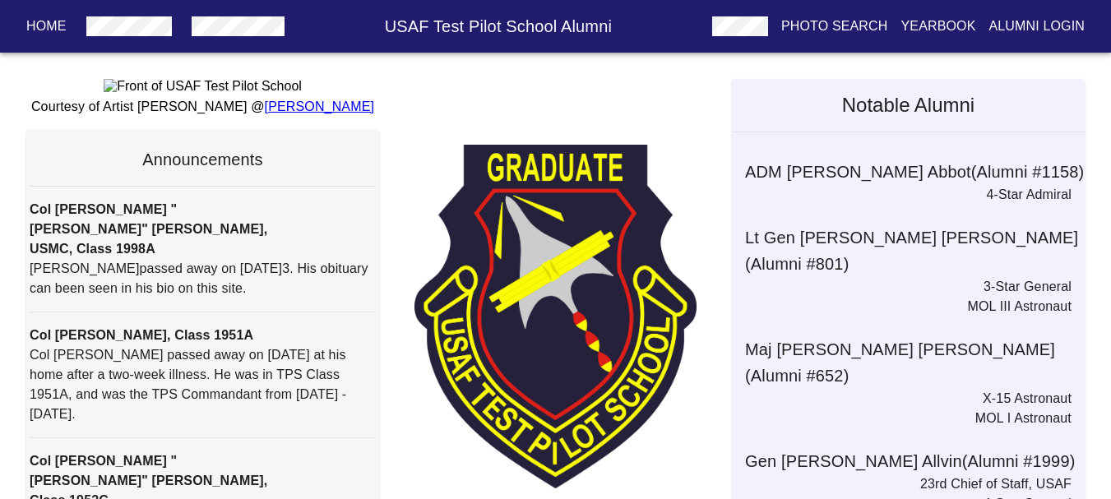
click at [137, 38] on button "button" at bounding box center [130, 27] width 100 height 30
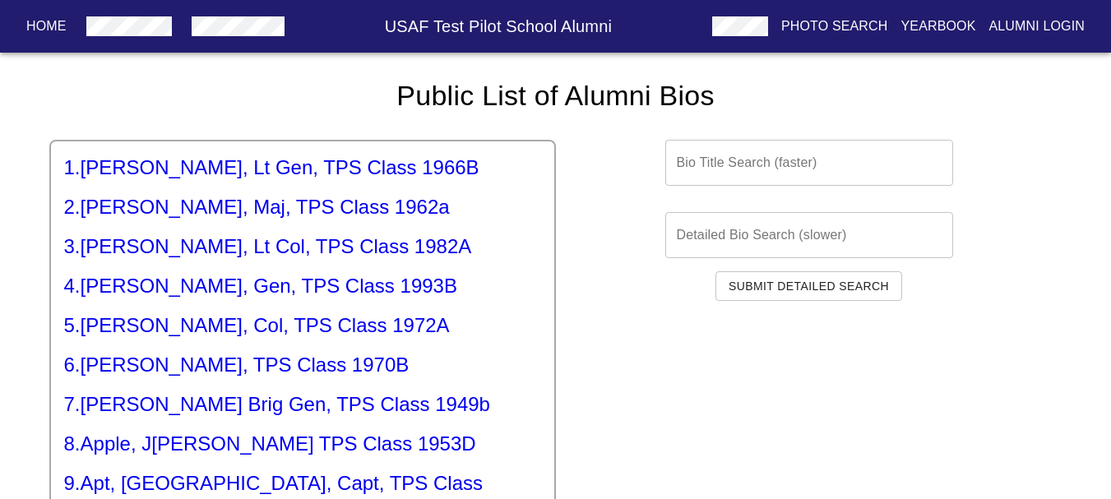
click at [395, 249] on h5 "3 . [PERSON_NAME] Lt Col, TPS Class 1982A" at bounding box center [302, 247] width 477 height 26
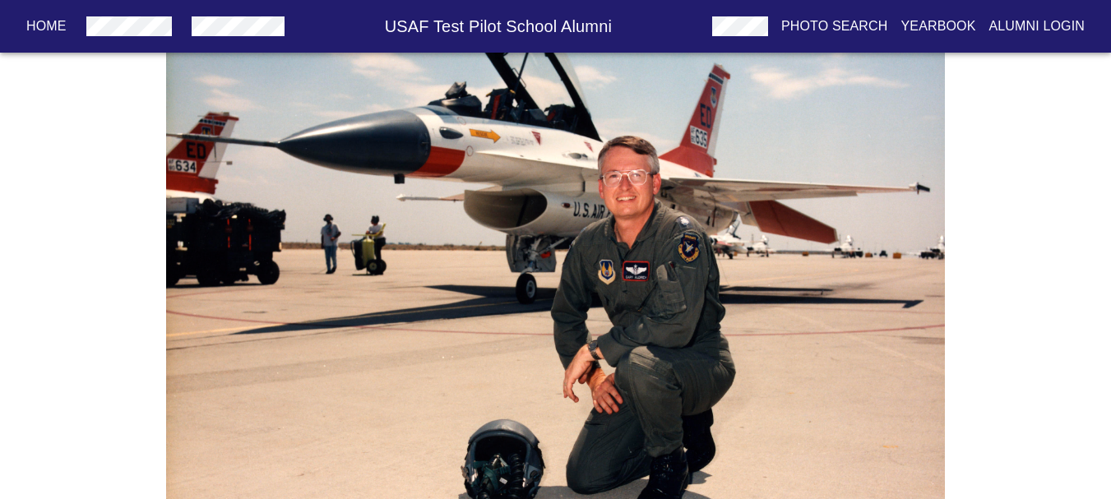
scroll to position [3539, 0]
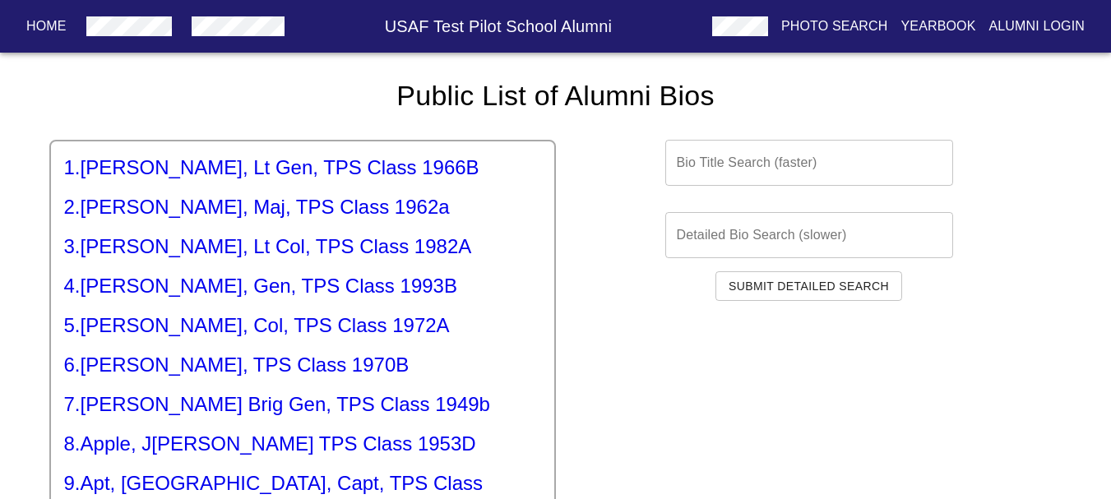
scroll to position [165, 0]
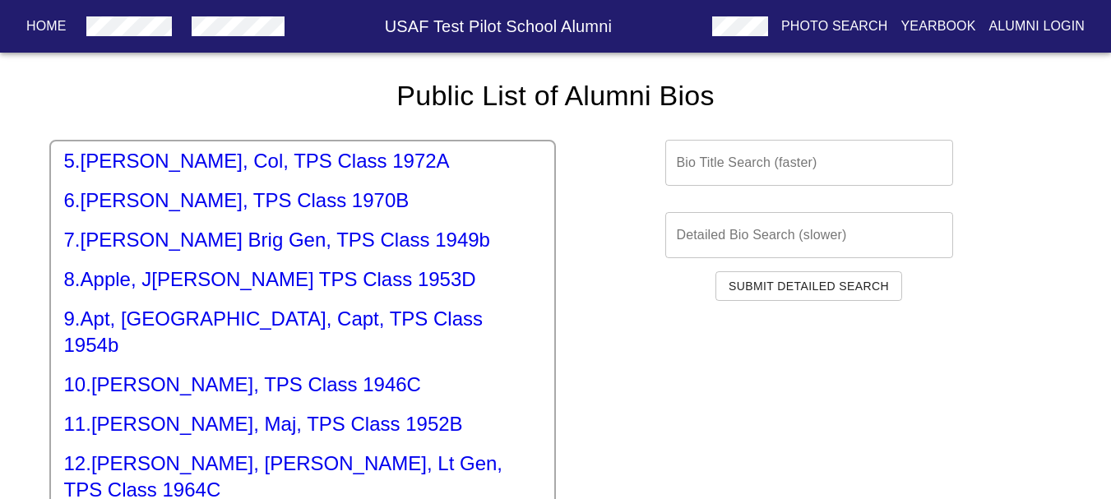
click at [399, 156] on h5 "5 . [PERSON_NAME], Col, TPS Class 1972A" at bounding box center [302, 161] width 477 height 26
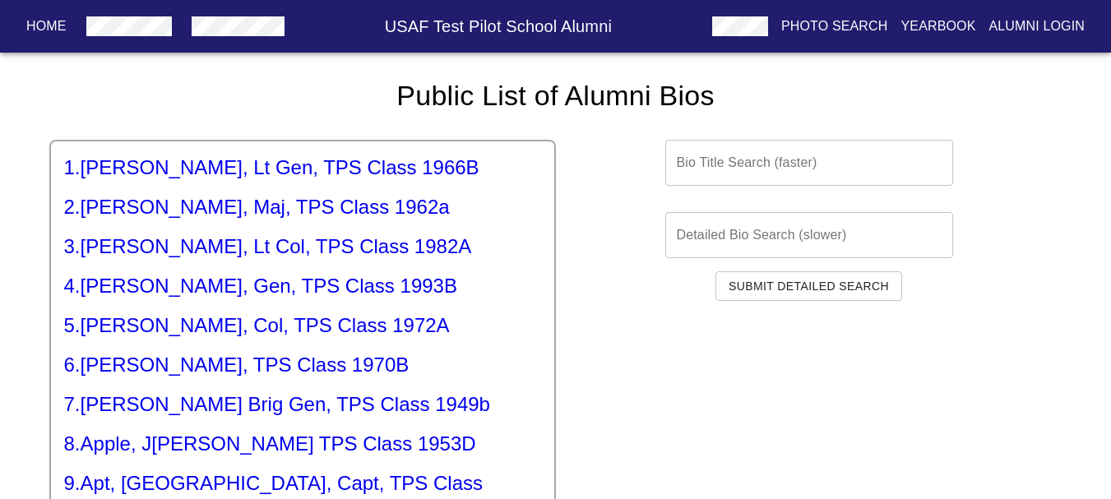
drag, startPoint x: 390, startPoint y: 320, endPoint x: 415, endPoint y: 377, distance: 62.2
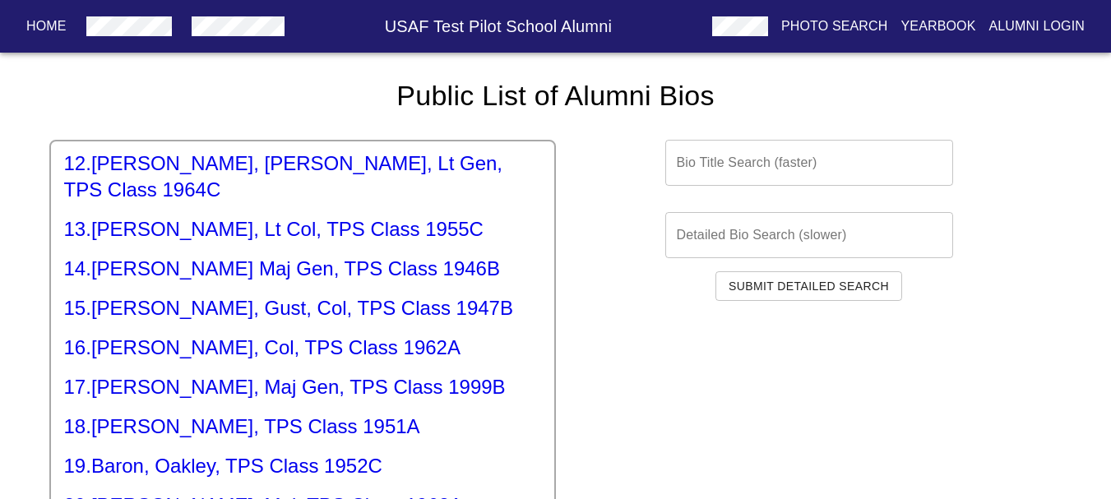
scroll to position [494, 0]
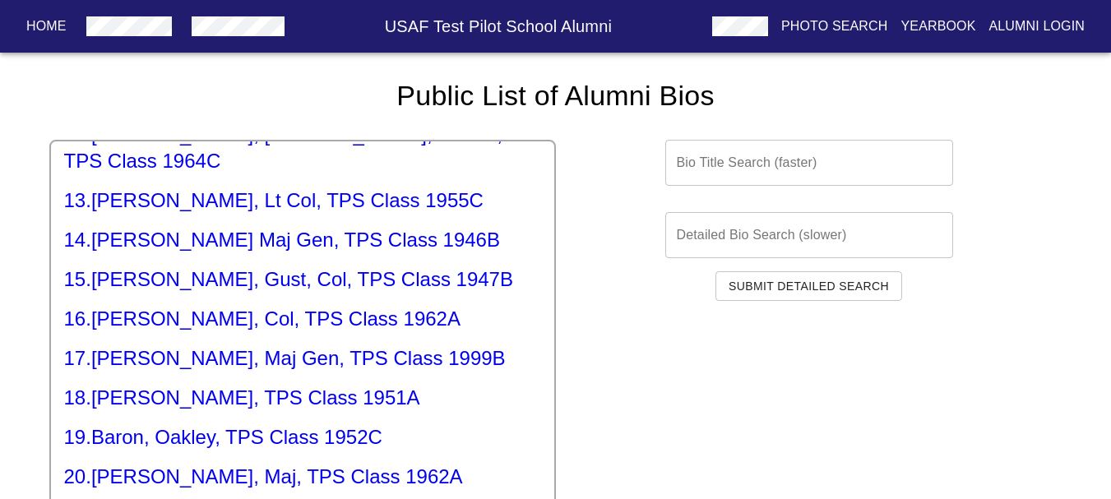
click at [322, 346] on h5 "17 . [PERSON_NAME] Maj Gen, TPS Class 1999B" at bounding box center [302, 359] width 477 height 26
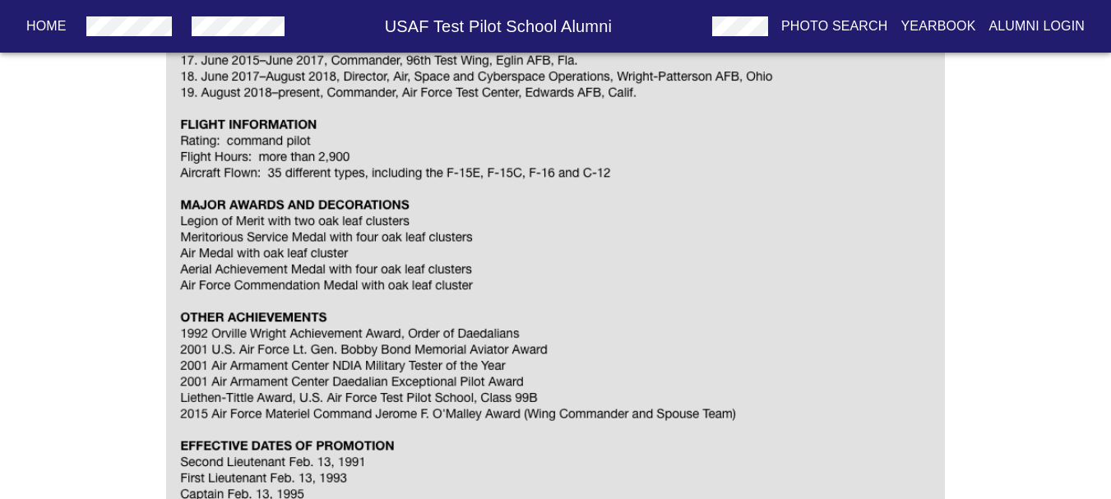
scroll to position [945, 0]
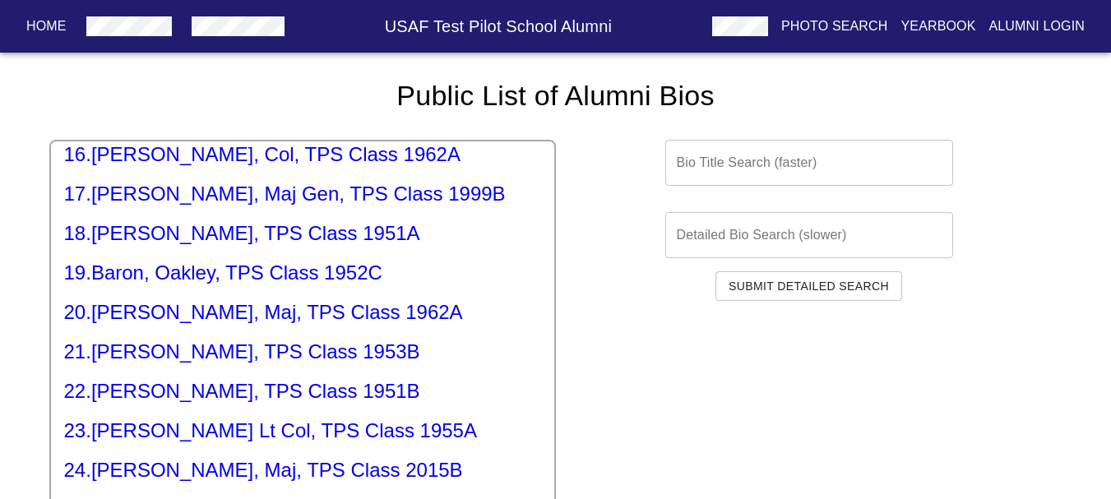
scroll to position [823, 0]
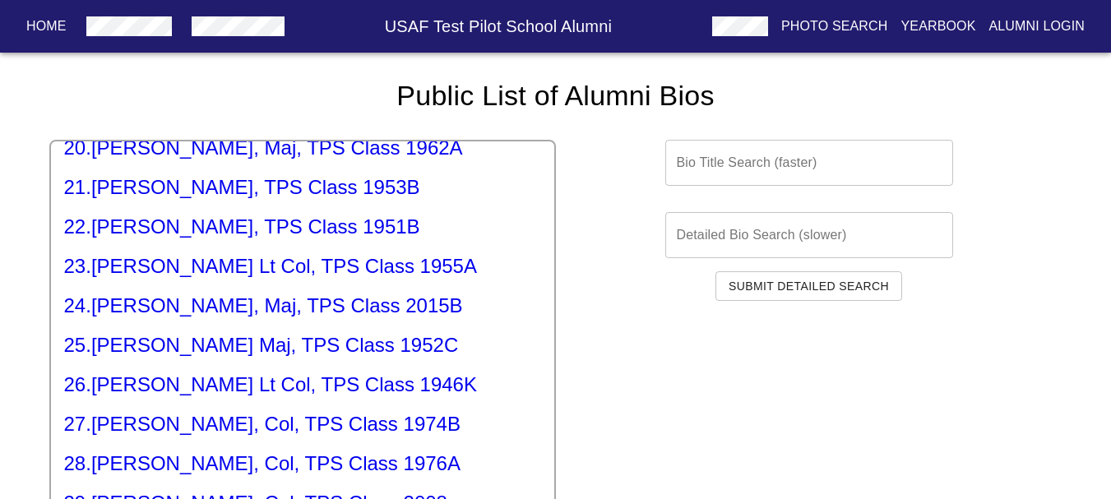
click at [268, 293] on h5 "24 . [PERSON_NAME], Maj, TPS Class 2015B" at bounding box center [302, 306] width 477 height 26
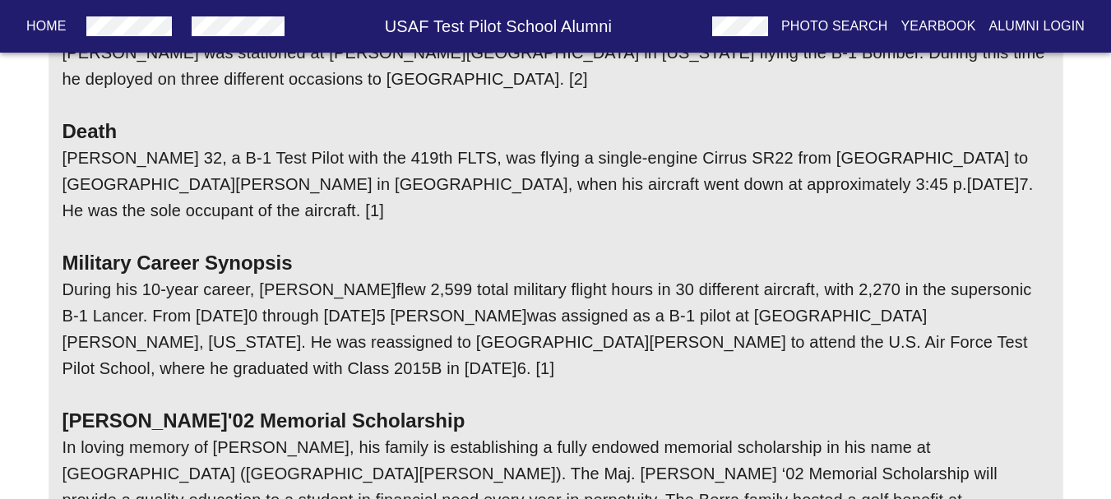
scroll to position [411, 0]
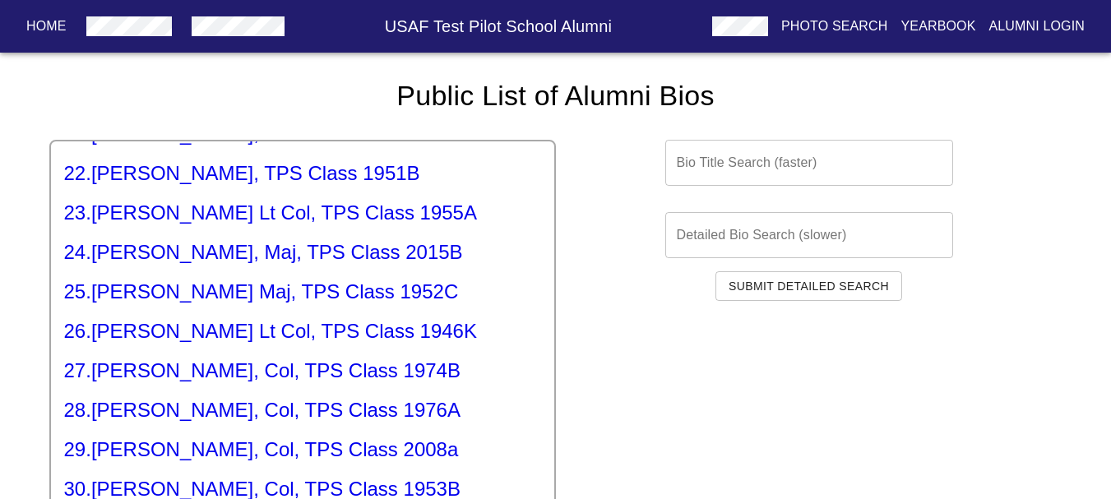
scroll to position [905, 0]
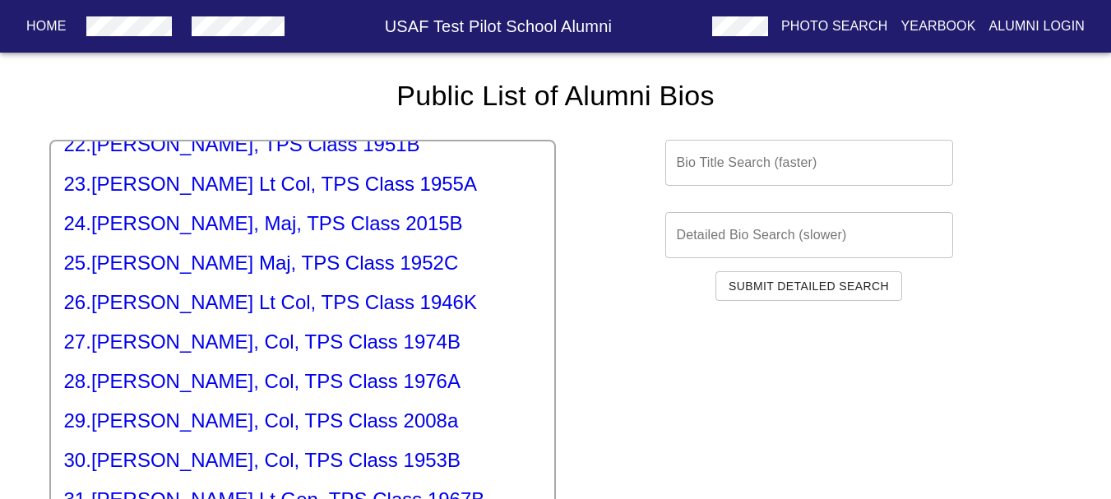
click at [267, 329] on h5 "27 . [PERSON_NAME] Col, TPS Class 1974B" at bounding box center [302, 342] width 477 height 26
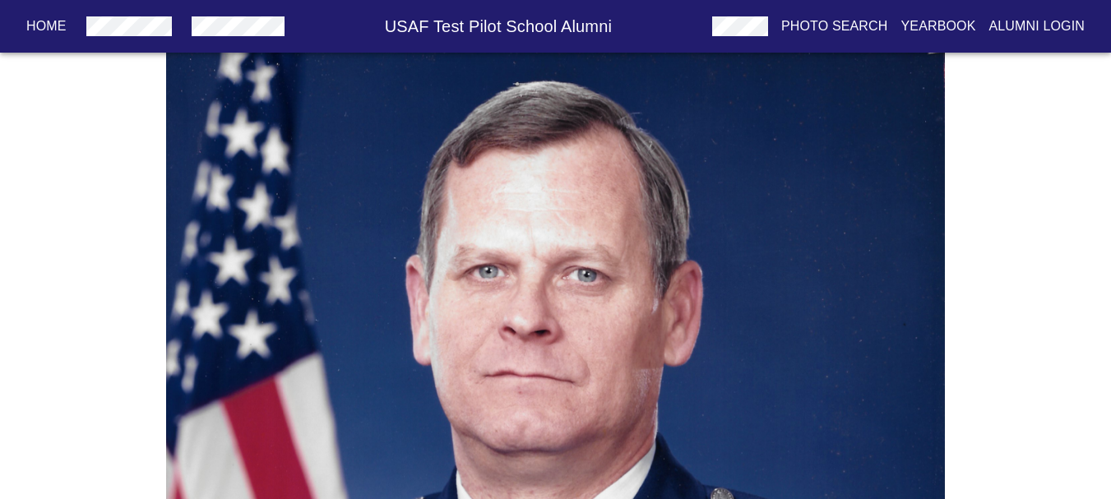
scroll to position [4868, 0]
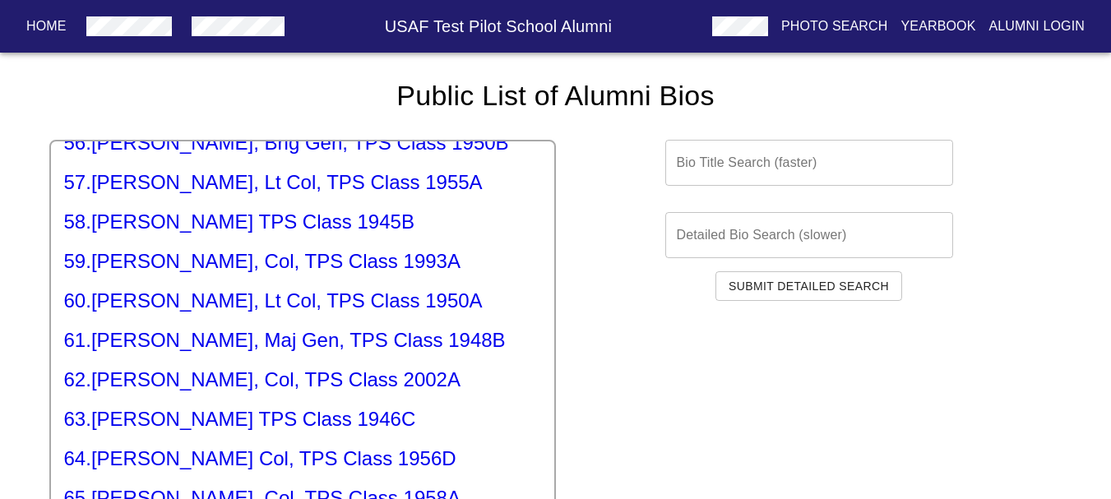
scroll to position [2303, 0]
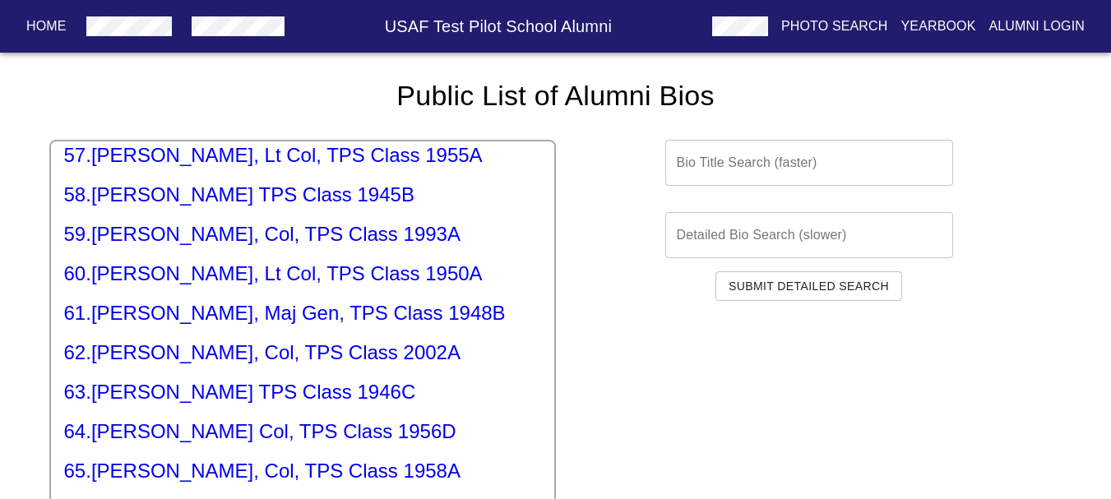
click at [293, 340] on h5 "62 . [PERSON_NAME] Col, TPS Class 2002A" at bounding box center [302, 353] width 477 height 26
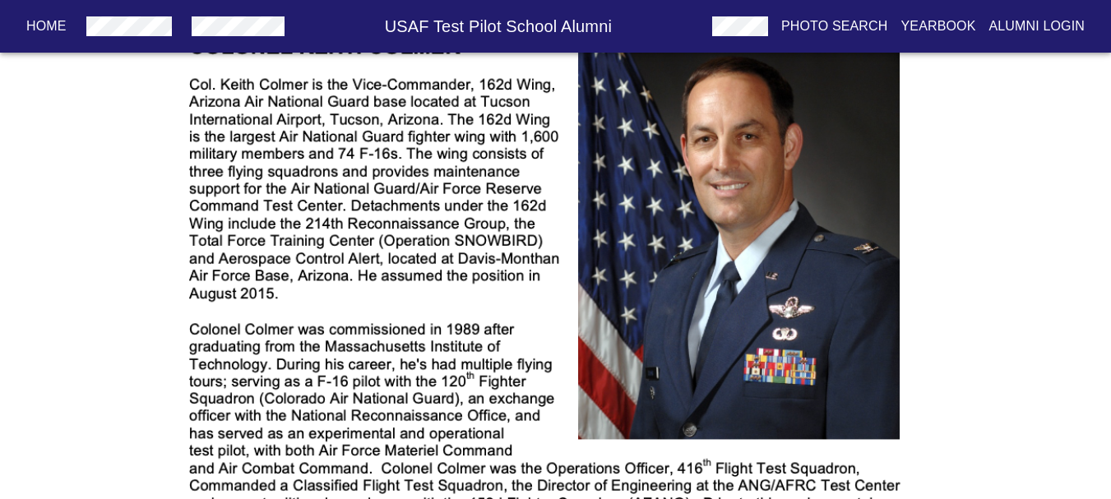
scroll to position [103, 0]
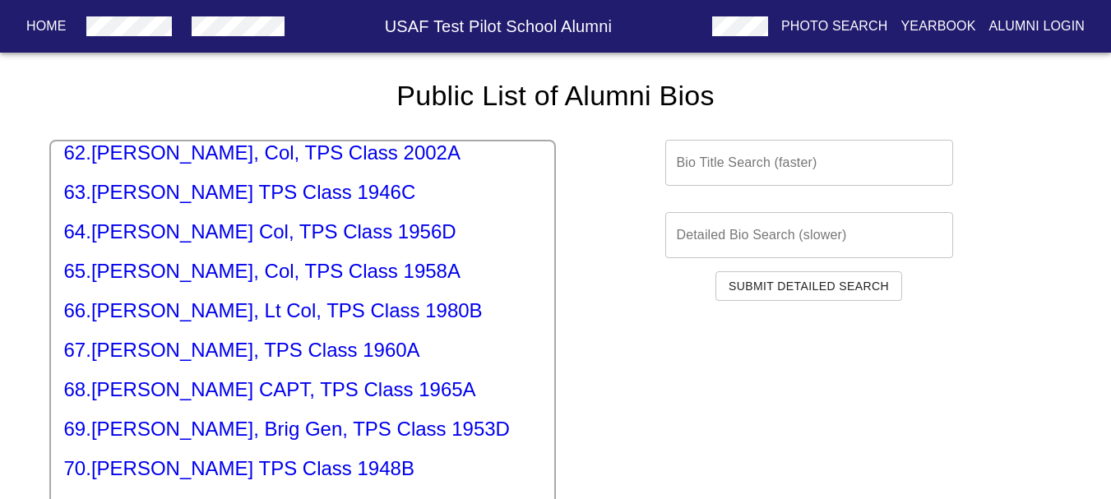
scroll to position [2797, 0]
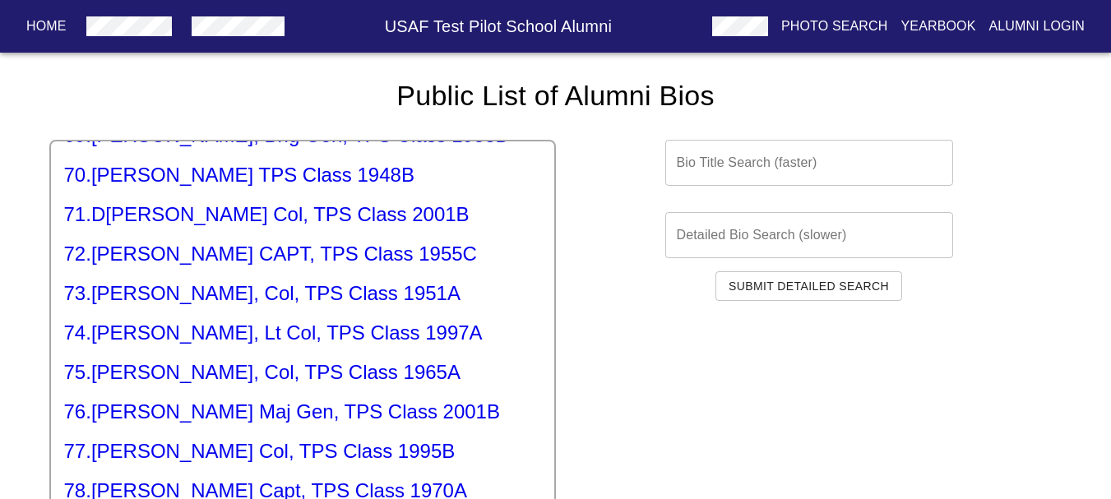
click at [274, 399] on h5 "76 . [PERSON_NAME], Maj Gen, TPS Class 2001B" at bounding box center [302, 412] width 477 height 26
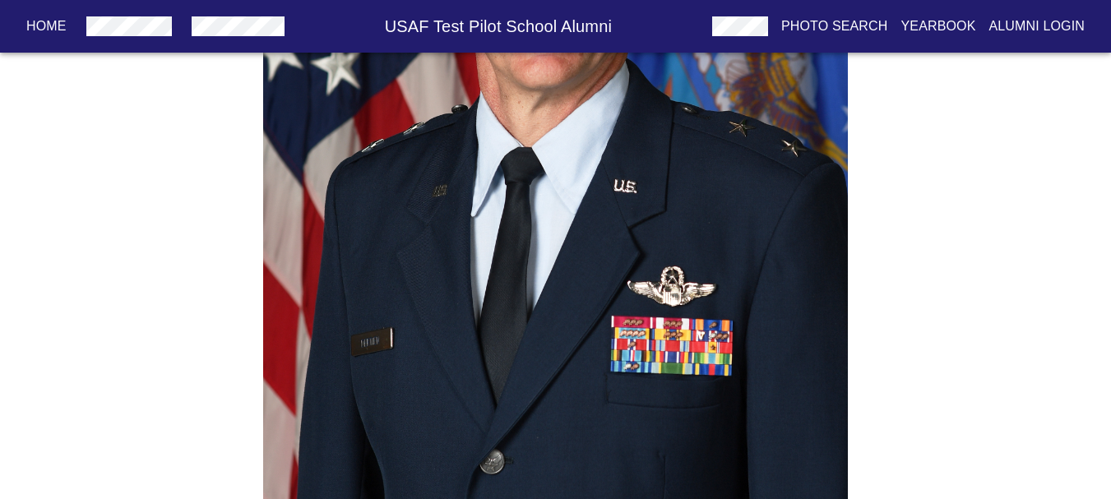
scroll to position [532, 0]
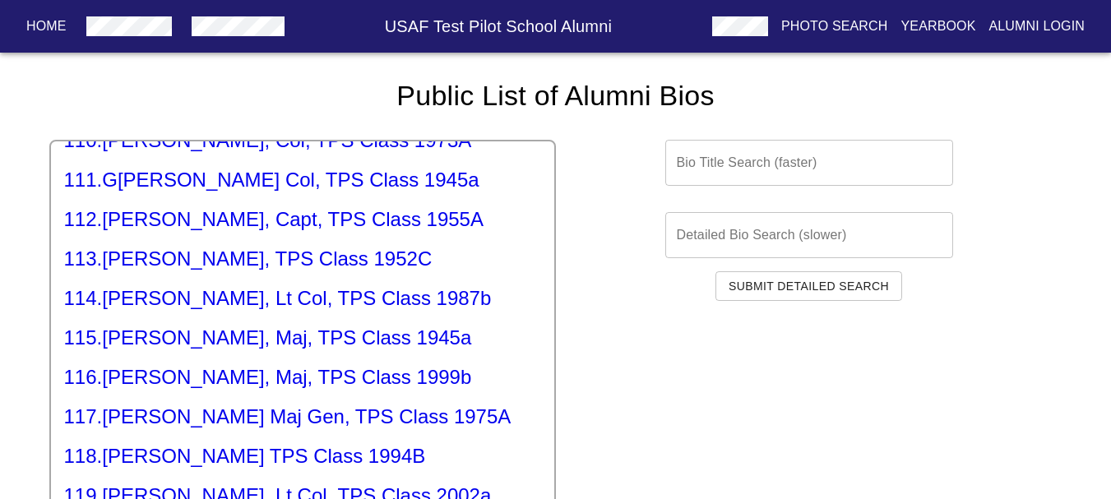
scroll to position [4442, 0]
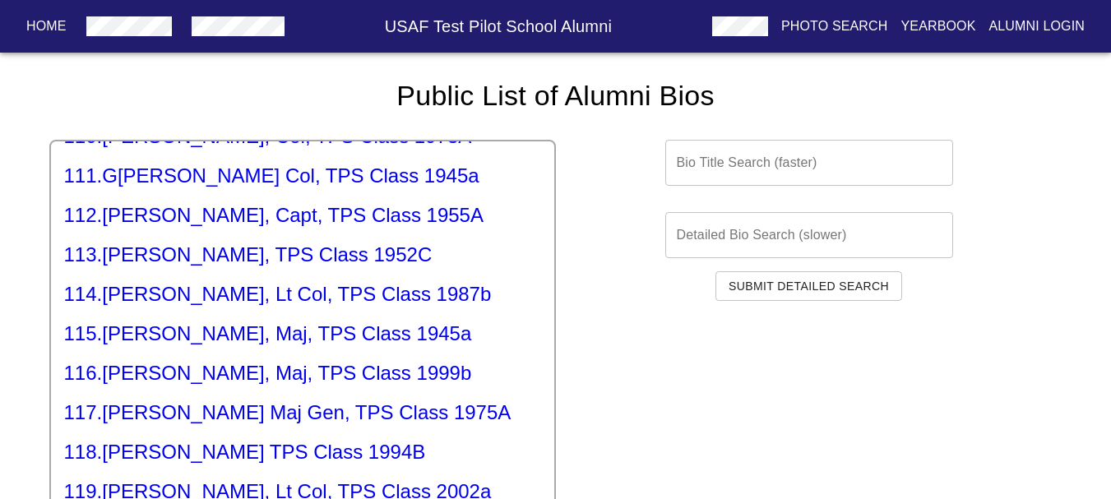
click at [318, 281] on h5 "114 . [PERSON_NAME], Lt Col, TPS Class 1987b" at bounding box center [302, 294] width 477 height 26
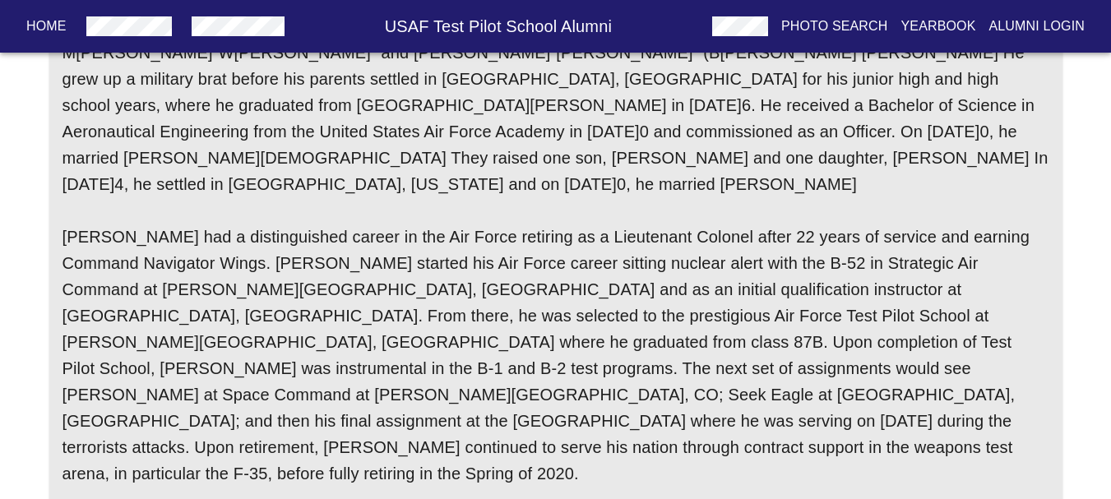
scroll to position [329, 0]
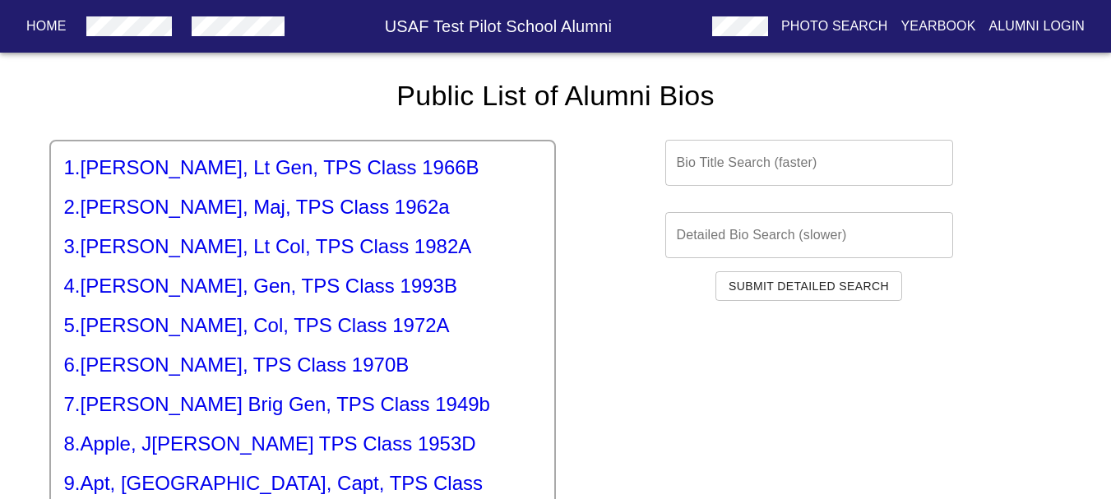
click at [700, 177] on input "text" at bounding box center [810, 163] width 288 height 46
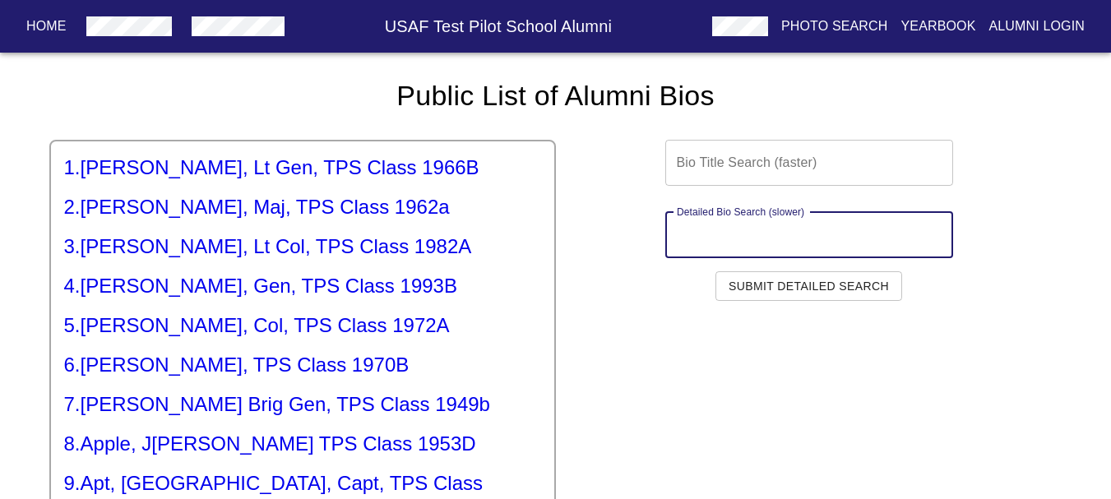
click at [729, 230] on input "text" at bounding box center [810, 235] width 288 height 46
type input "classified"
click at [805, 237] on input "classified" at bounding box center [810, 235] width 288 height 46
click at [808, 279] on span "Submit Detailed Search" at bounding box center [809, 286] width 160 height 21
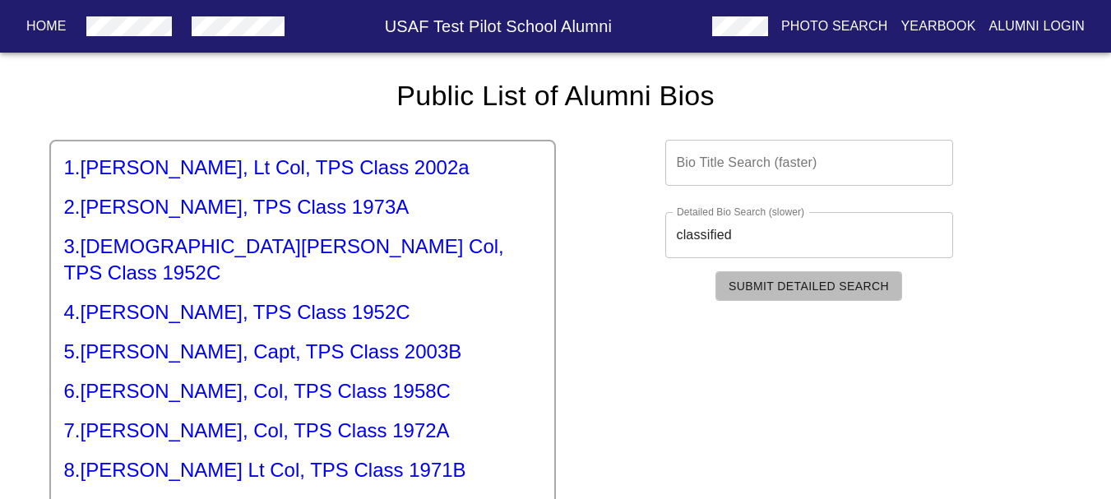
click at [802, 293] on span "Submit Detailed Search" at bounding box center [809, 286] width 160 height 21
click at [770, 236] on input "classified" at bounding box center [810, 235] width 288 height 46
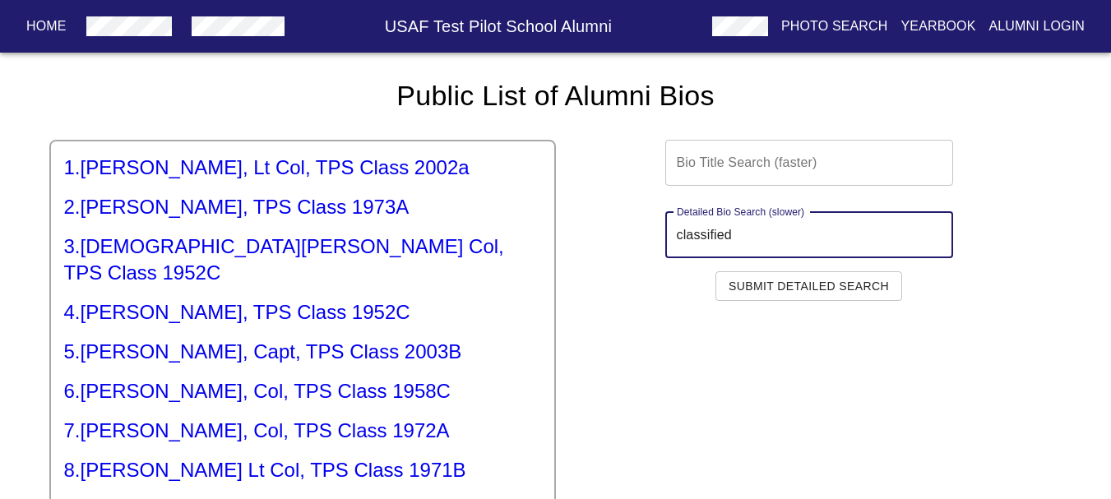
click at [742, 236] on input "classified" at bounding box center [810, 235] width 288 height 46
click at [742, 235] on input "classified" at bounding box center [810, 235] width 288 height 46
click at [761, 231] on input "classified" at bounding box center [810, 235] width 288 height 46
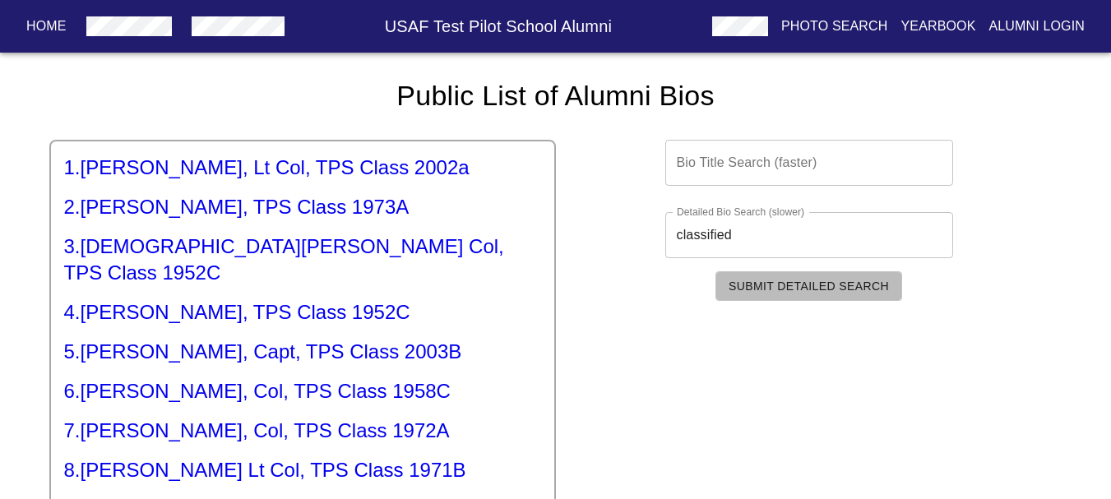
click at [754, 273] on button "Submit Detailed Search" at bounding box center [809, 286] width 187 height 30
click at [253, 179] on h5 "1 . [PERSON_NAME] Lt Col, TPS Class 2002a" at bounding box center [302, 168] width 477 height 26
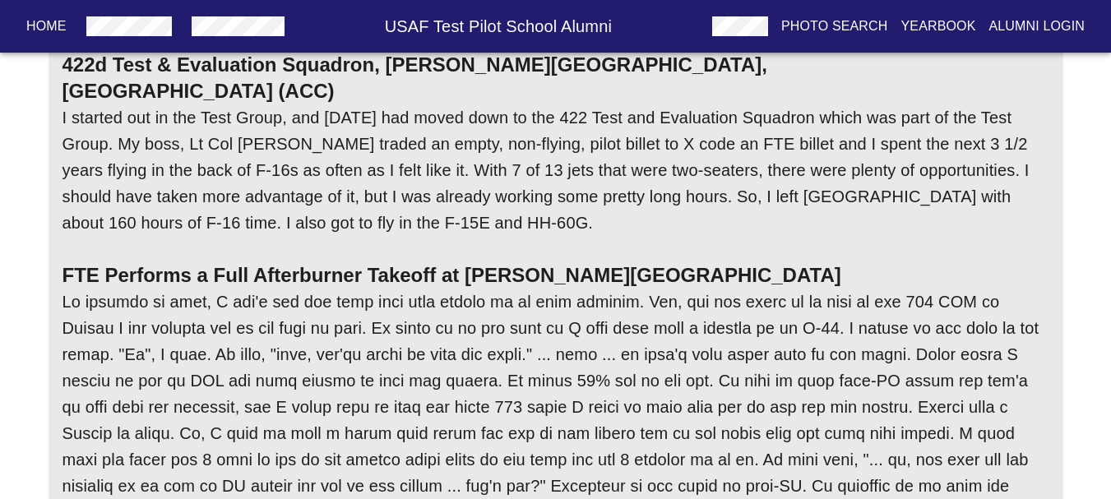
scroll to position [1152, 0]
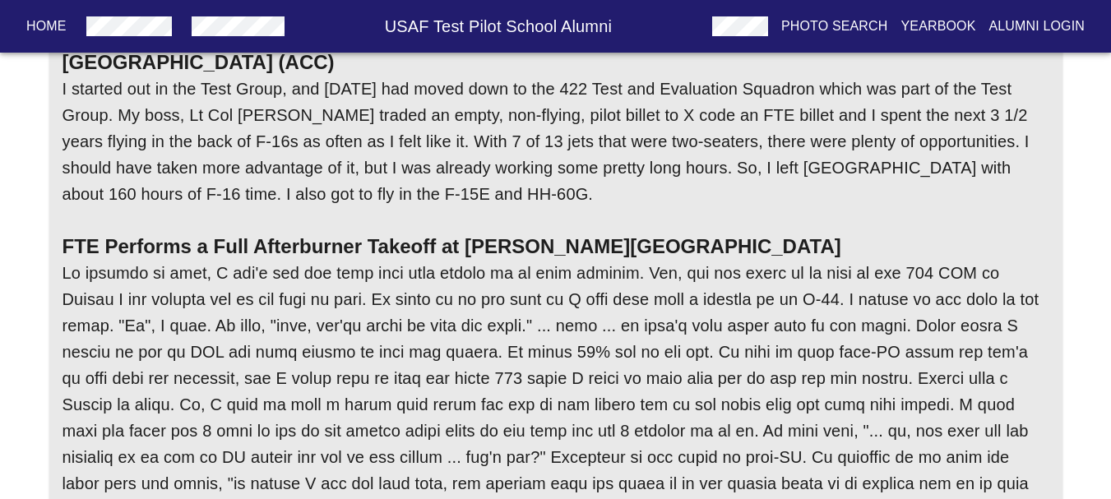
drag, startPoint x: 341, startPoint y: 369, endPoint x: 341, endPoint y: 355, distance: 13.2
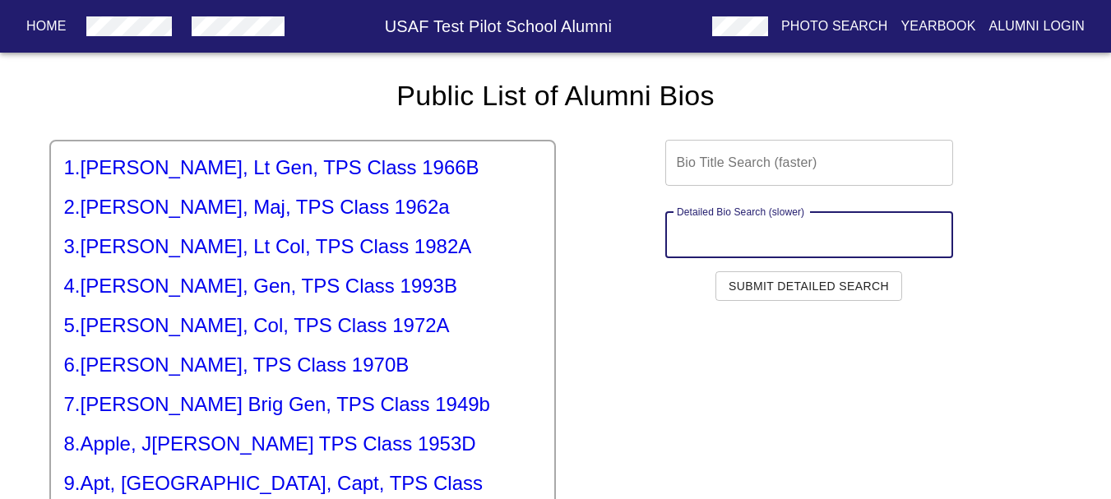
paste input "classified"
type input "classified"
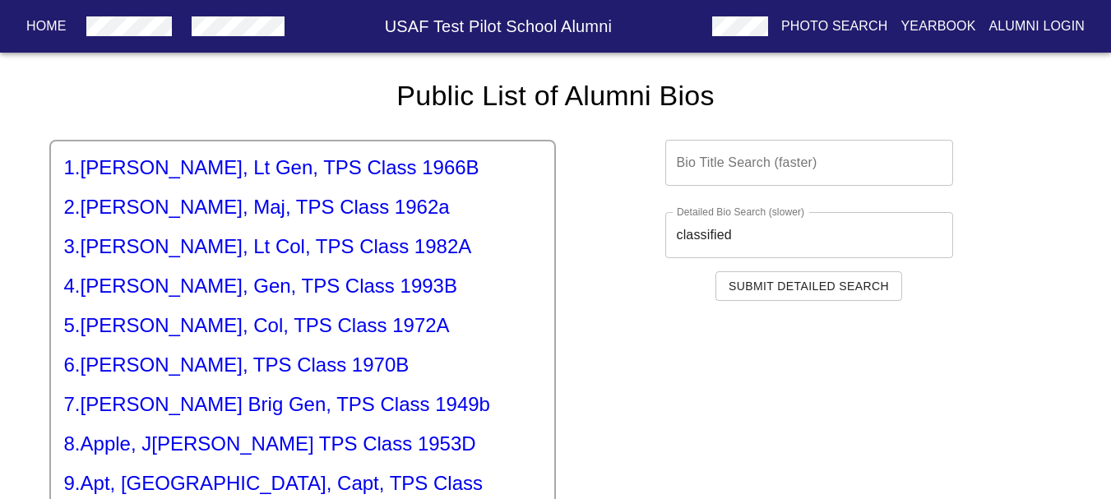
click at [786, 304] on div "Bio Title Search (faster) Bio Title Search (faster) Detailed Bio Search (slower…" at bounding box center [809, 435] width 507 height 643
click at [783, 294] on span "Submit Detailed Search" at bounding box center [809, 286] width 160 height 21
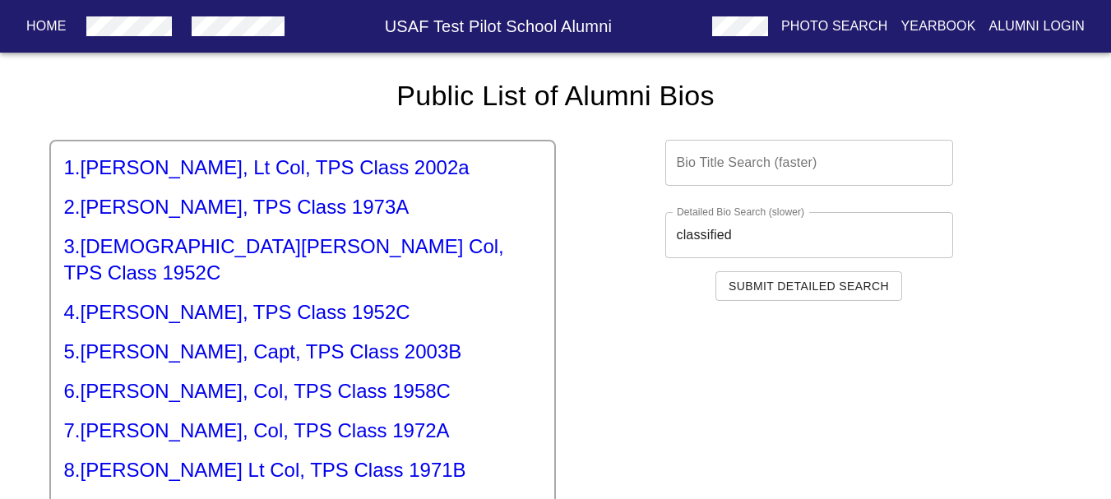
click at [198, 206] on h5 "2 . [PERSON_NAME], TPS Class 1973A" at bounding box center [302, 207] width 477 height 26
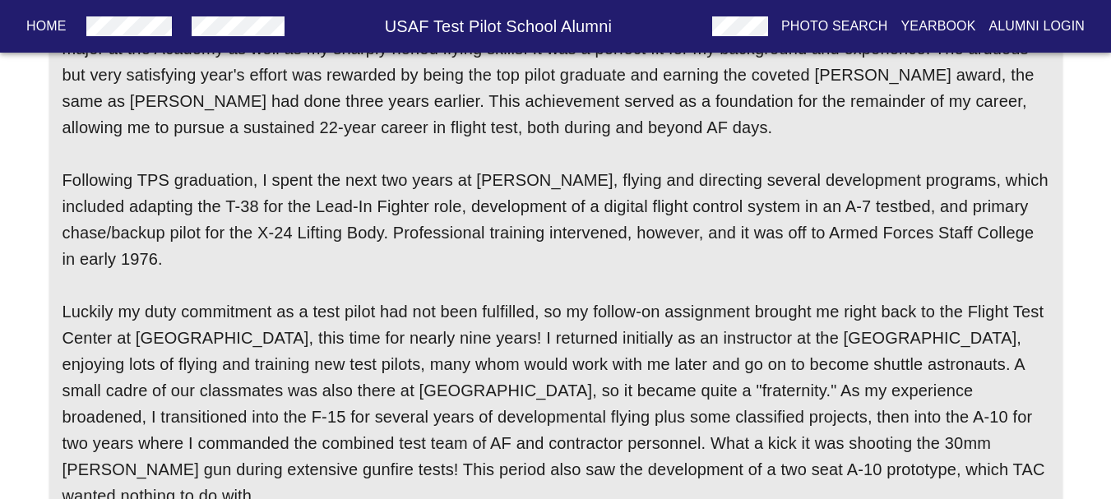
scroll to position [1234, 0]
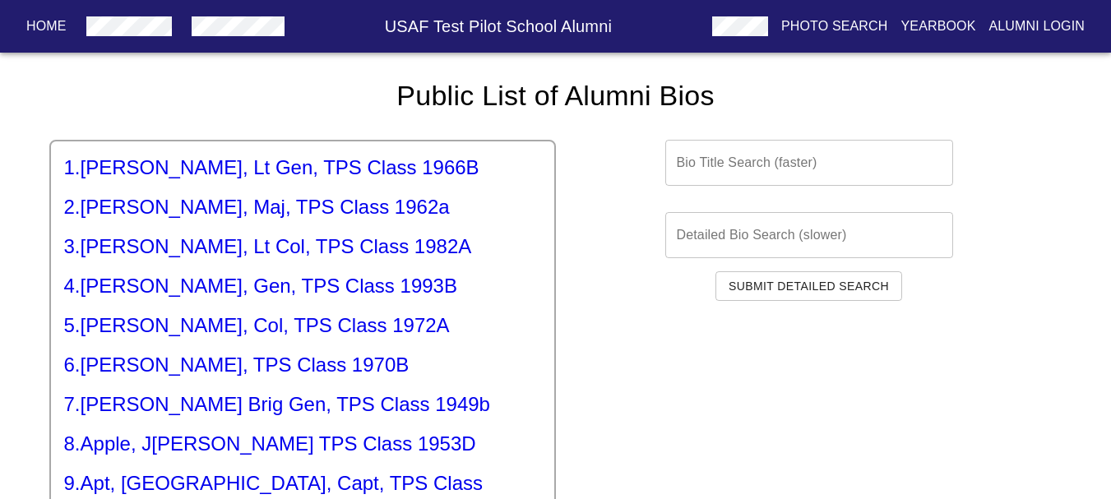
click at [781, 283] on span "Submit Detailed Search" at bounding box center [809, 286] width 160 height 21
click at [231, 257] on h5 "3 . [PERSON_NAME] Lt Col, TPS Class 1982A" at bounding box center [302, 247] width 477 height 26
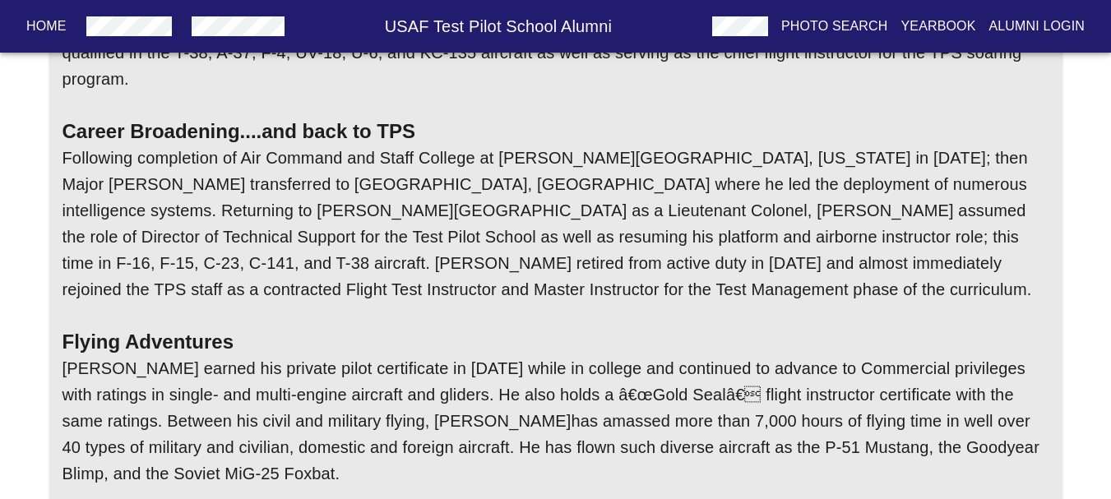
scroll to position [411, 0]
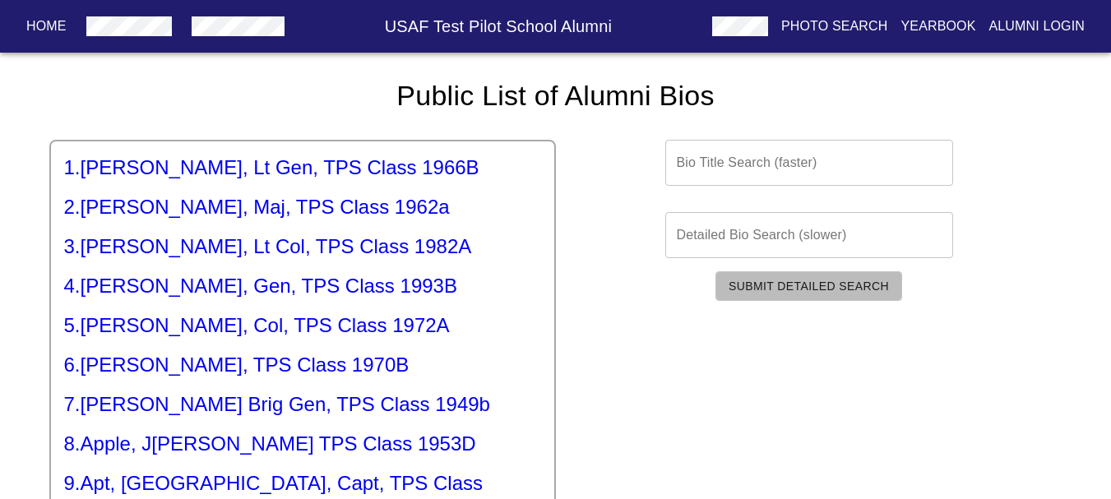
click at [777, 273] on button "Submit Detailed Search" at bounding box center [809, 286] width 187 height 30
click at [759, 231] on input "text" at bounding box center [810, 235] width 288 height 46
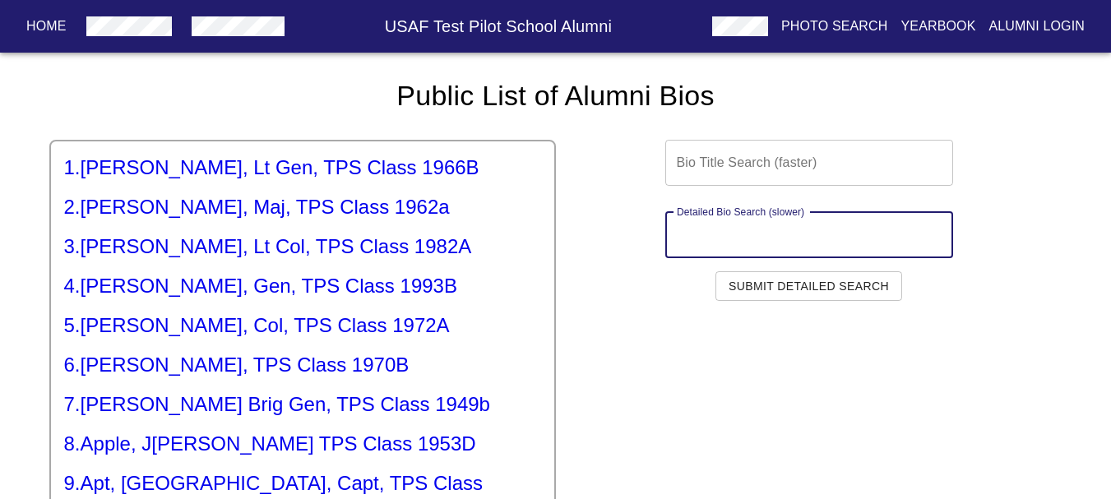
paste input "classified"
type input "classified"
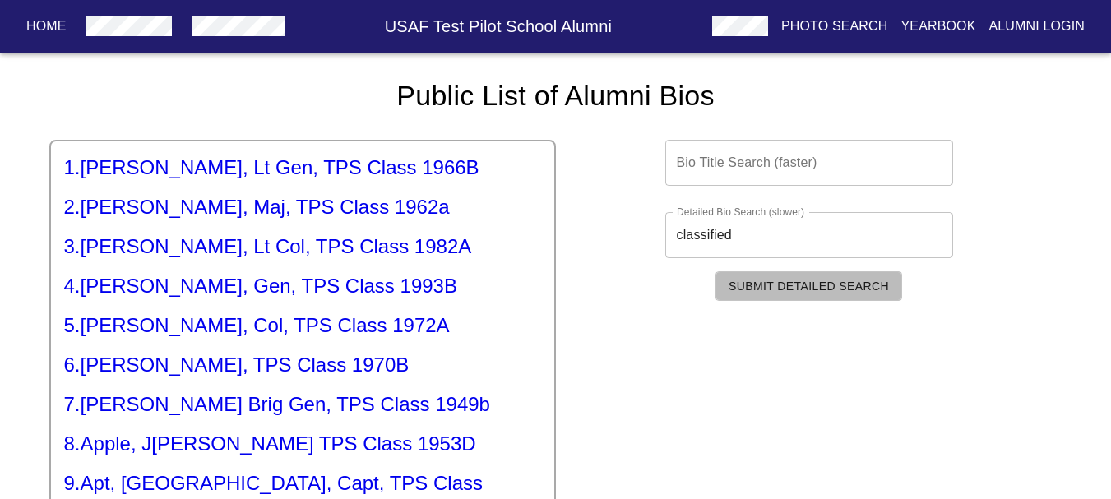
click at [825, 287] on span "Submit Detailed Search" at bounding box center [809, 286] width 160 height 21
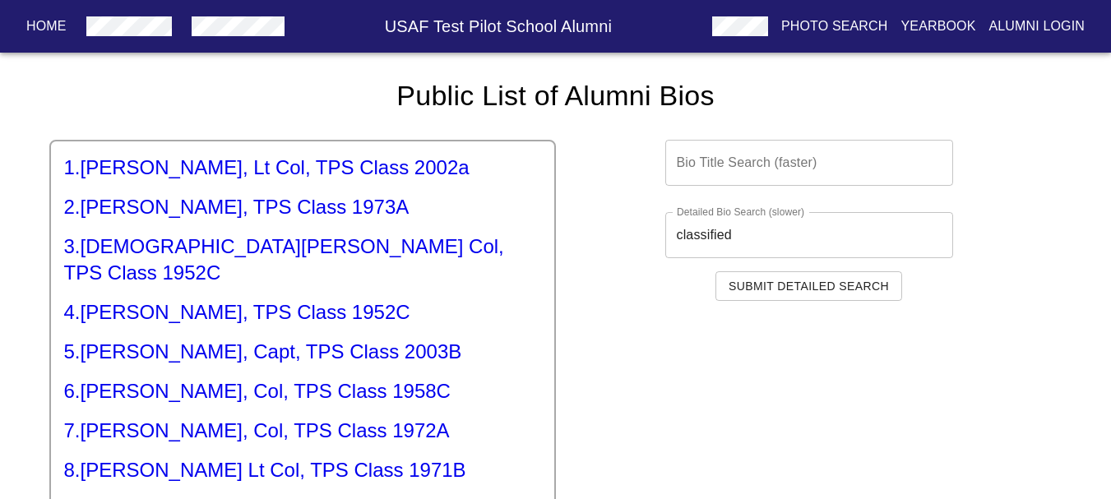
click at [329, 339] on h5 "5 . [PERSON_NAME], Capt, TPS Class 2003B" at bounding box center [302, 352] width 477 height 26
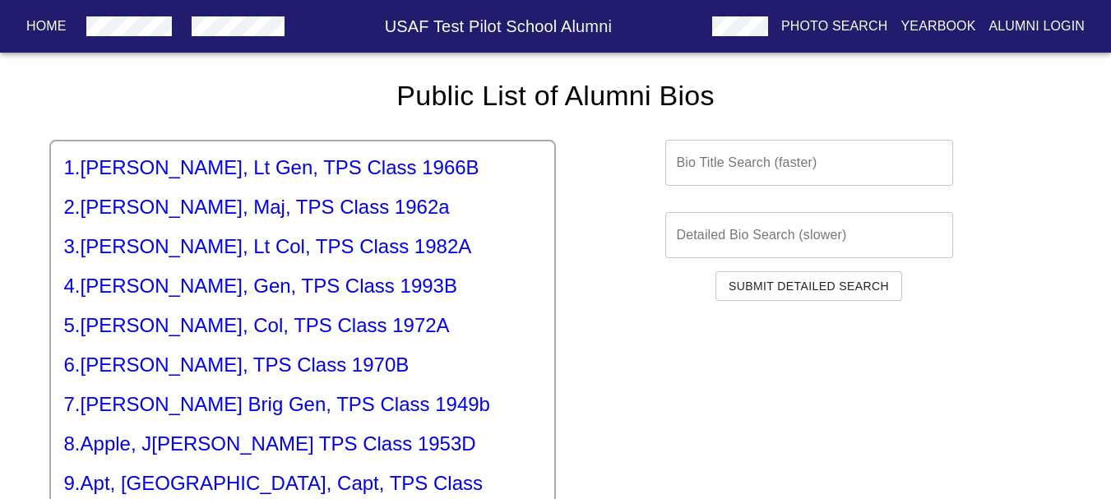
click at [749, 238] on input "text" at bounding box center [810, 235] width 288 height 46
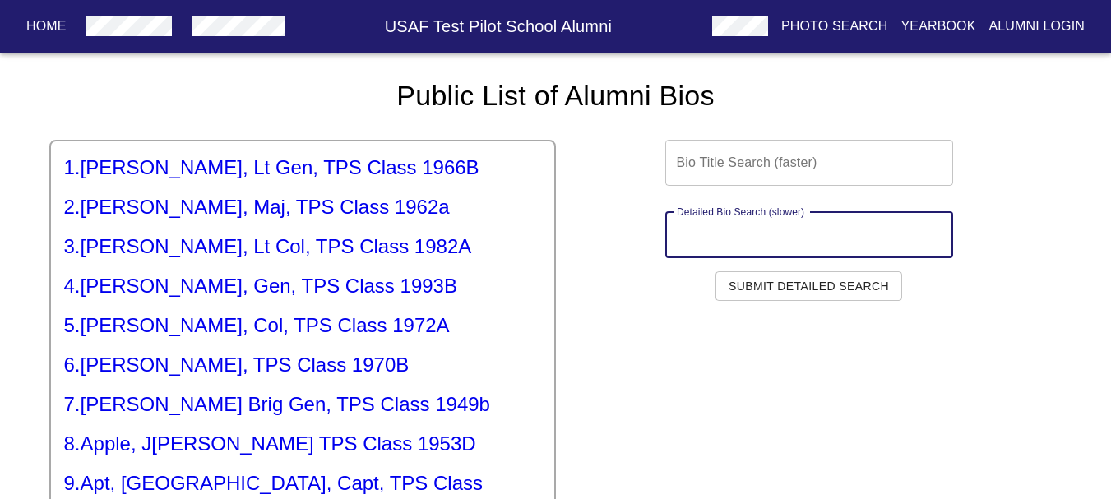
paste input "classified"
type input "classified"
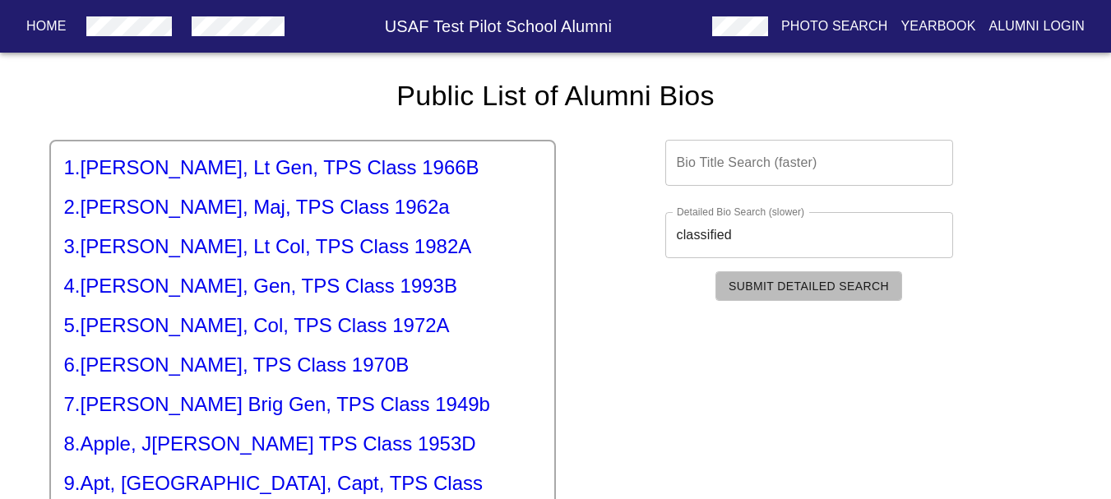
drag, startPoint x: 810, startPoint y: 298, endPoint x: 808, endPoint y: 280, distance: 18.2
click at [810, 297] on button "Submit Detailed Search" at bounding box center [809, 286] width 187 height 30
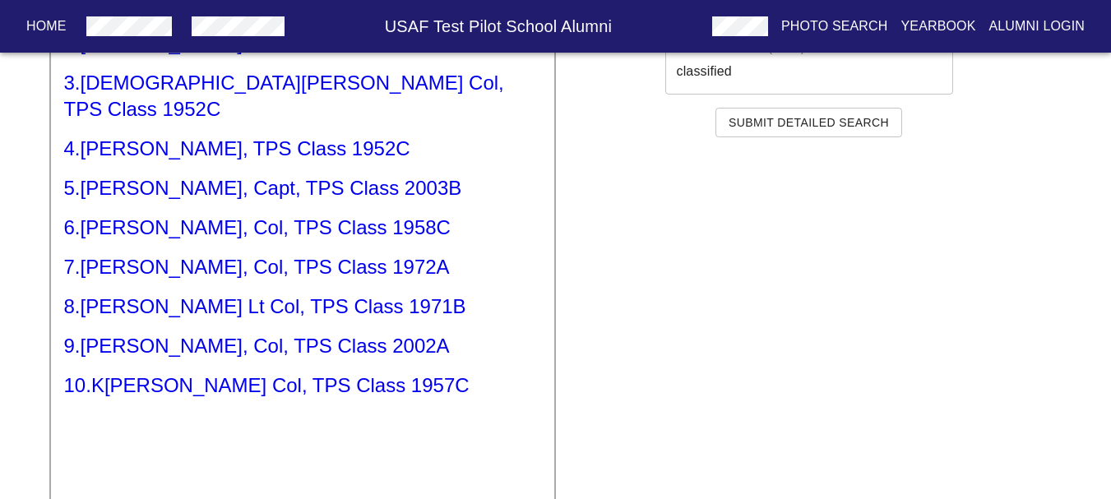
scroll to position [165, 0]
click at [300, 293] on h5 "8 . [PERSON_NAME], Lt Col, TPS Class 1971B" at bounding box center [302, 306] width 477 height 26
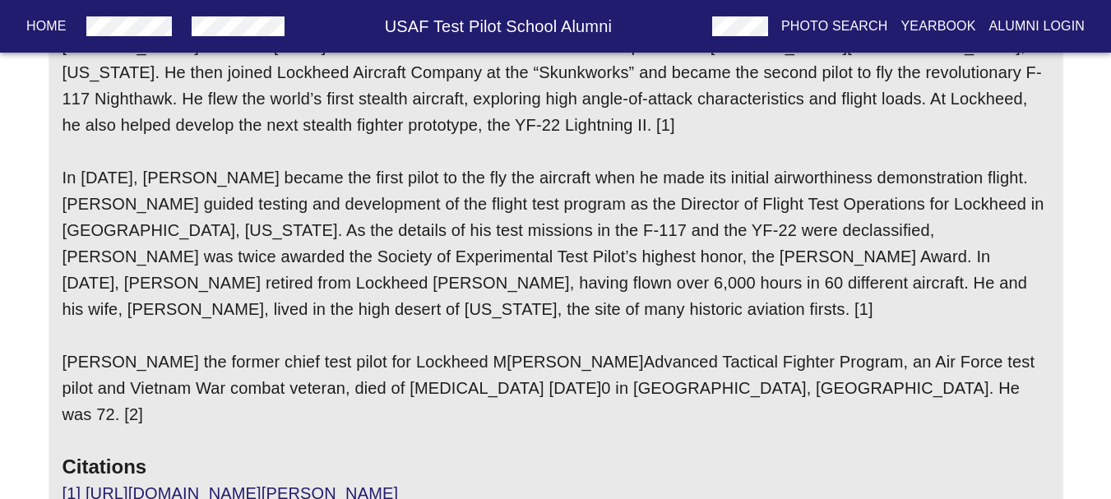
scroll to position [570, 0]
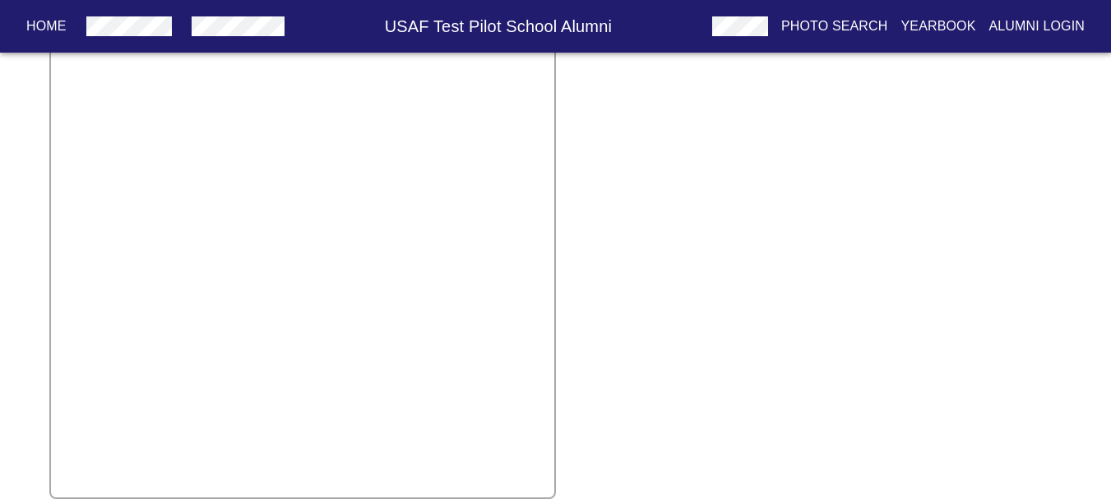
scroll to position [165, 0]
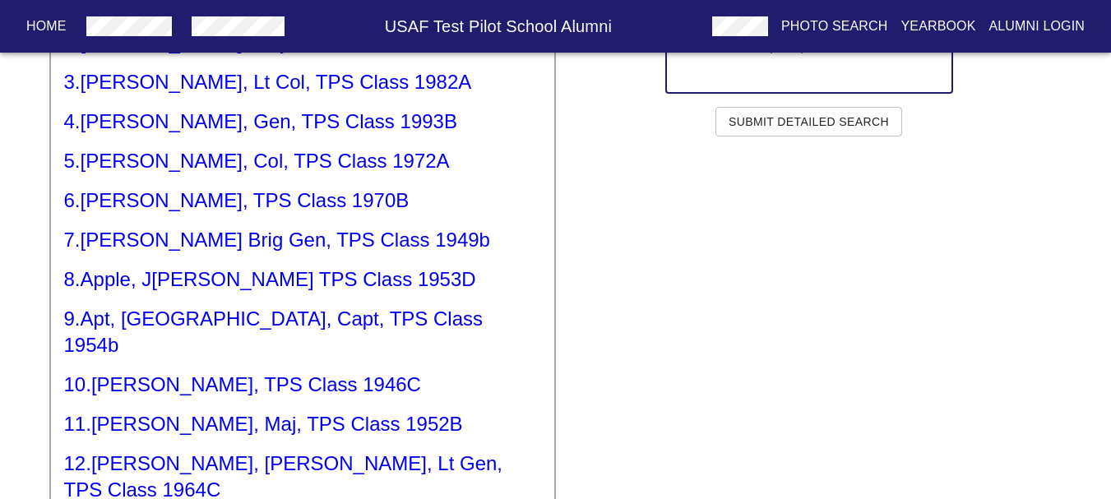
click at [790, 72] on input "text" at bounding box center [810, 71] width 288 height 46
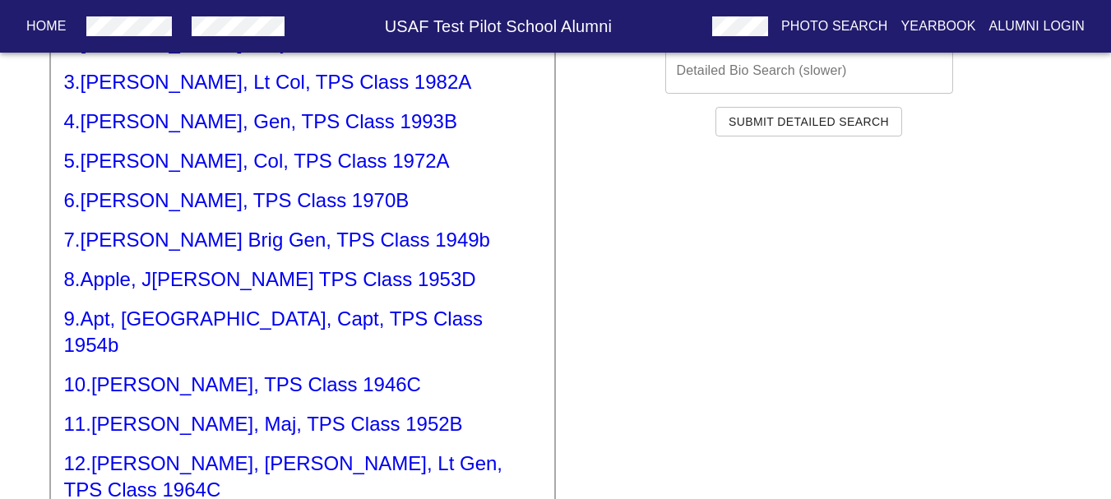
drag, startPoint x: 790, startPoint y: 72, endPoint x: 723, endPoint y: 49, distance: 70.5
click at [723, 49] on div "Home USAF Test Pilot School Alumni Photo Search Yearbook Alumni Login" at bounding box center [555, 26] width 1111 height 53
click at [721, 73] on input "text" at bounding box center [810, 71] width 288 height 46
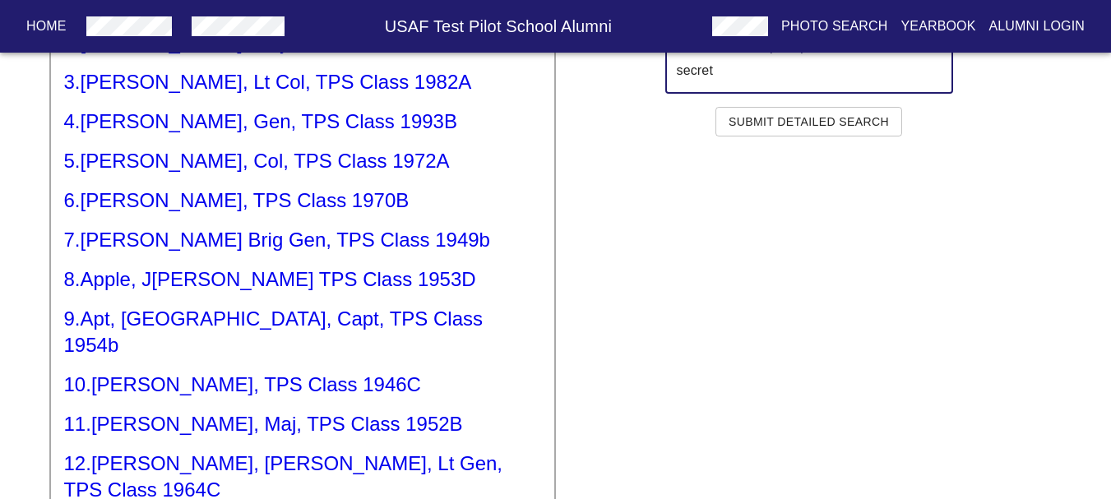
type input "secret"
click at [844, 115] on span "Submit Detailed Search" at bounding box center [809, 122] width 160 height 21
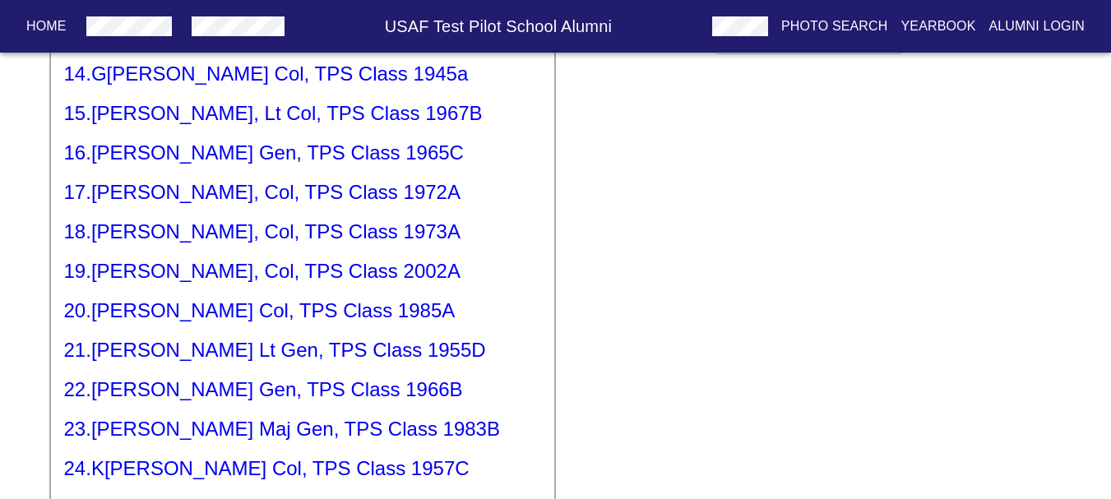
scroll to position [257, 0]
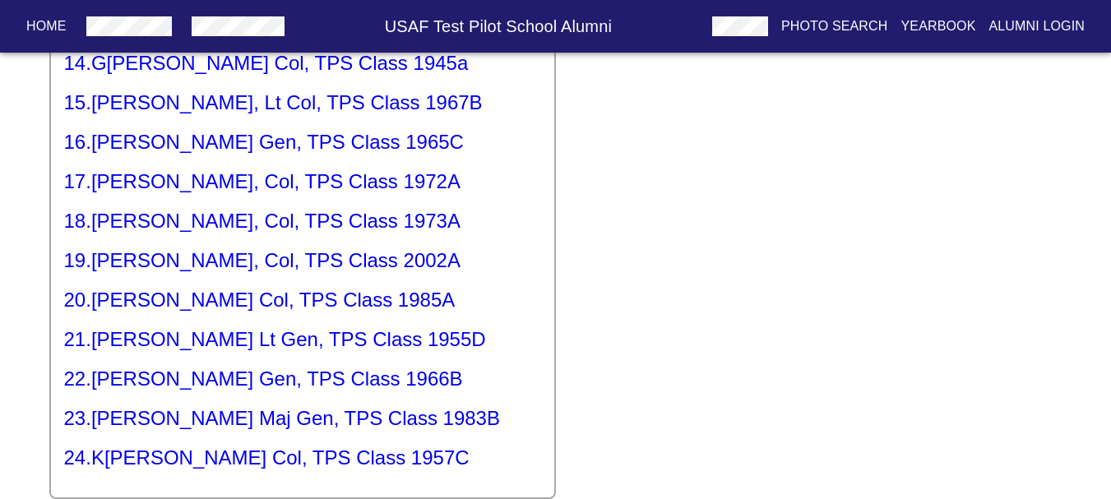
click at [322, 406] on h5 "23 . [PERSON_NAME], Maj Gen, TPS Class 1983B" at bounding box center [302, 419] width 477 height 26
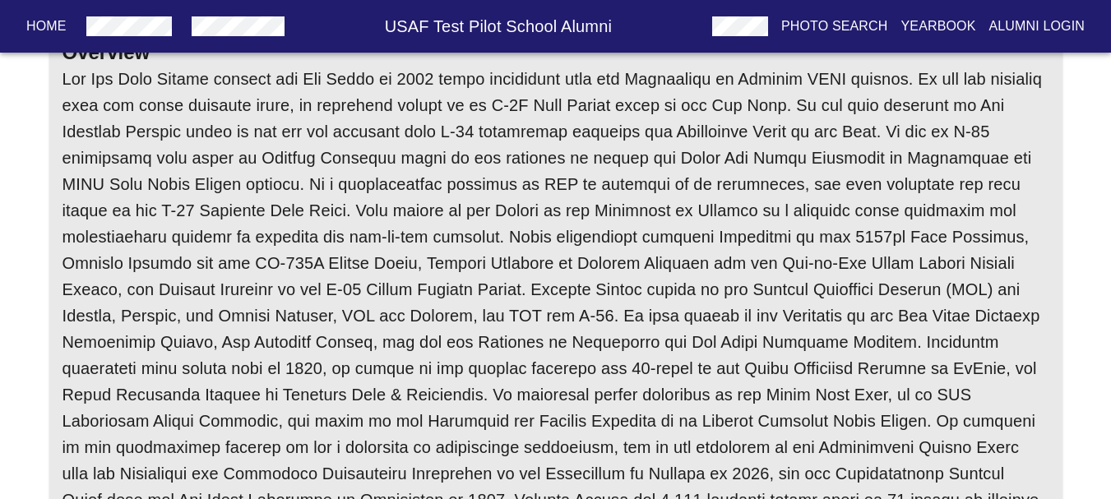
scroll to position [165, 0]
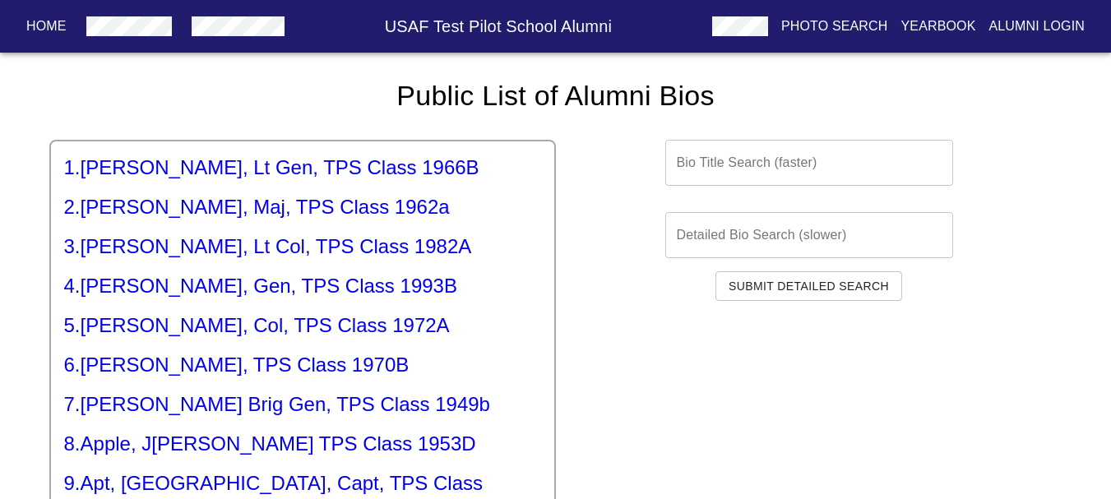
click at [774, 163] on input "text" at bounding box center [810, 163] width 288 height 46
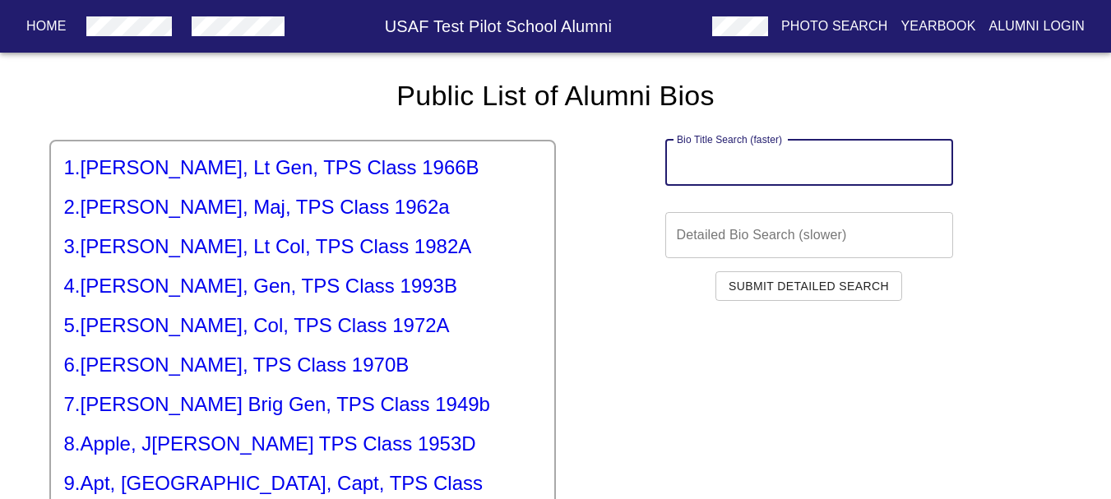
type input "d"
click at [815, 245] on input "text" at bounding box center [810, 235] width 288 height 46
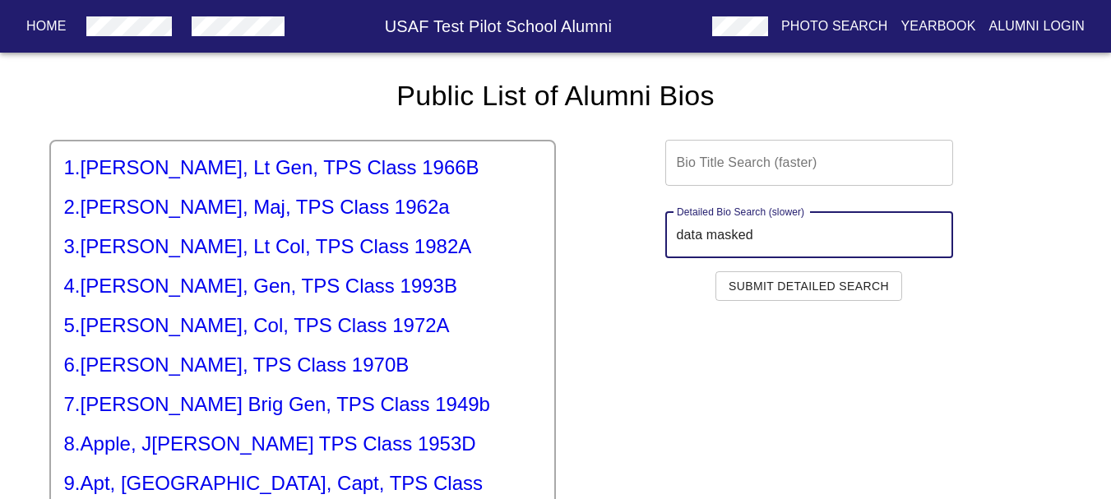
click at [814, 244] on input "data masked" at bounding box center [810, 235] width 288 height 46
click at [813, 244] on input "data masked" at bounding box center [810, 235] width 288 height 46
type input "data masked"
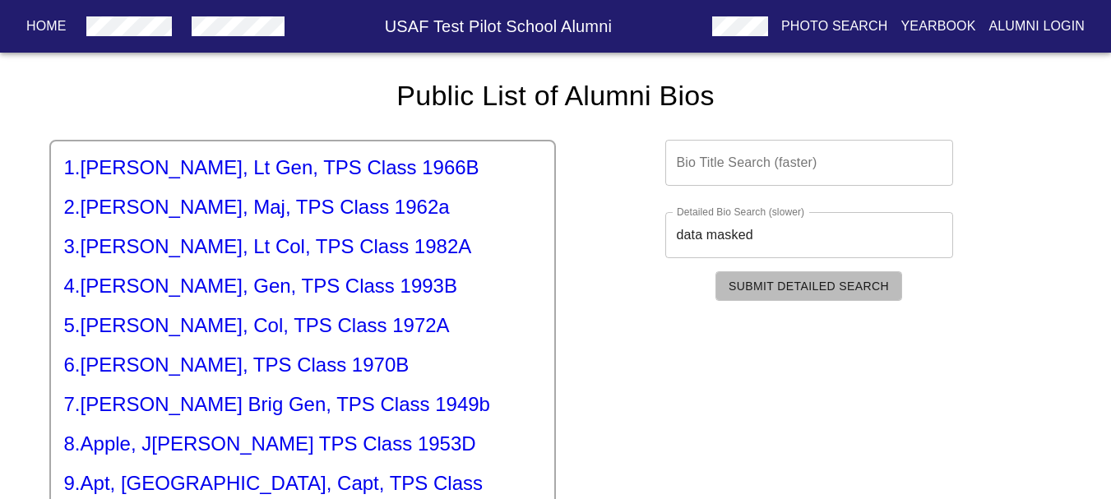
click at [826, 296] on span "Submit Detailed Search" at bounding box center [809, 286] width 160 height 21
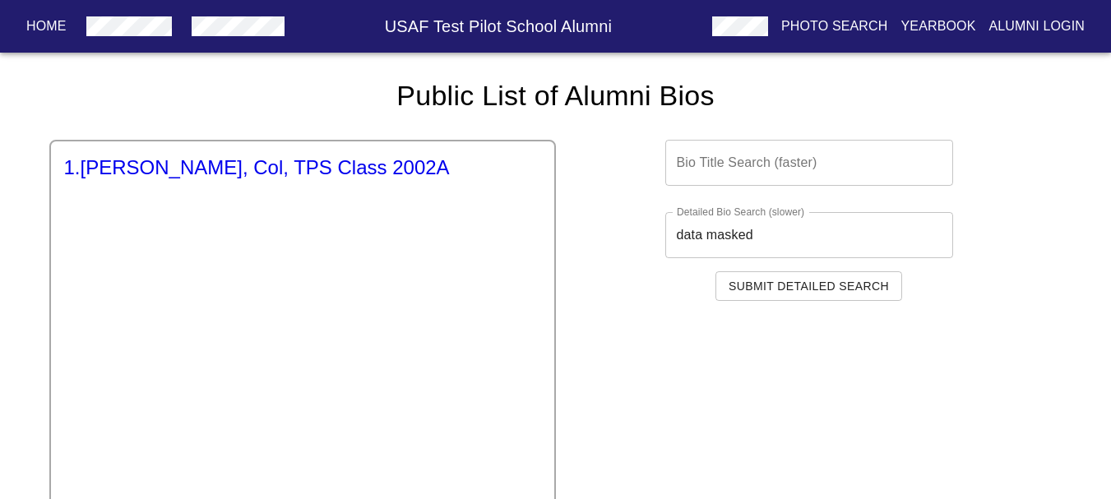
click at [208, 168] on h5 "1 . [PERSON_NAME] Col, TPS Class 2002A" at bounding box center [302, 168] width 477 height 26
